Goal: Task Accomplishment & Management: Use online tool/utility

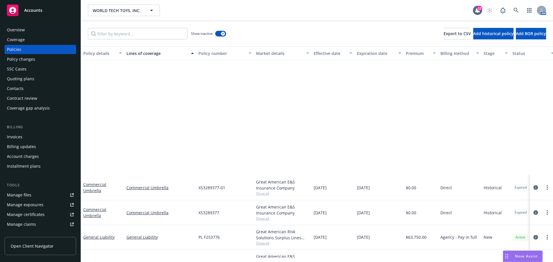
scroll to position [144, 0]
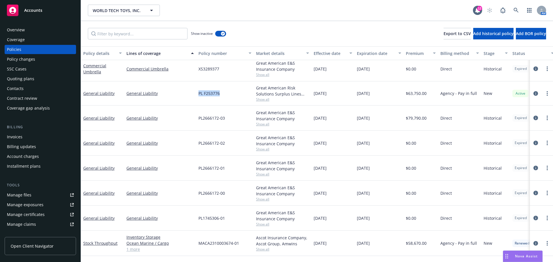
drag, startPoint x: 221, startPoint y: 99, endPoint x: 188, endPoint y: 105, distance: 33.9
click at [186, 106] on div "General Liability General Liability PL F253776 Great American Risk Solutions Su…" at bounding box center [359, 93] width 556 height 24
copy div "PL F253776"
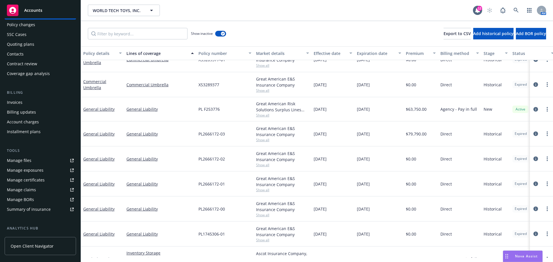
scroll to position [48, 0]
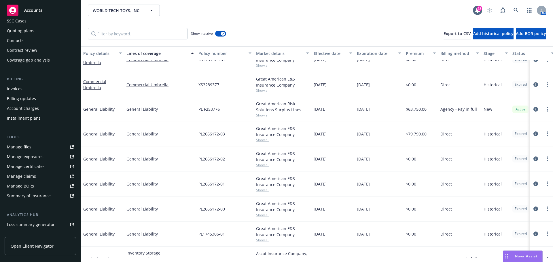
click at [32, 181] on div "Manage claims" at bounding box center [21, 176] width 29 height 9
